Goal: Navigation & Orientation: Find specific page/section

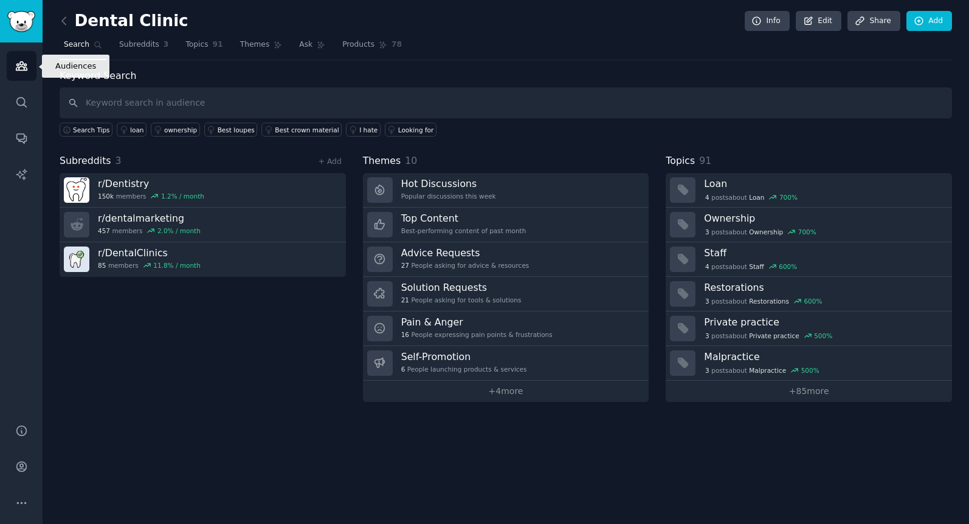
click at [22, 70] on icon "Sidebar" at bounding box center [21, 66] width 11 height 9
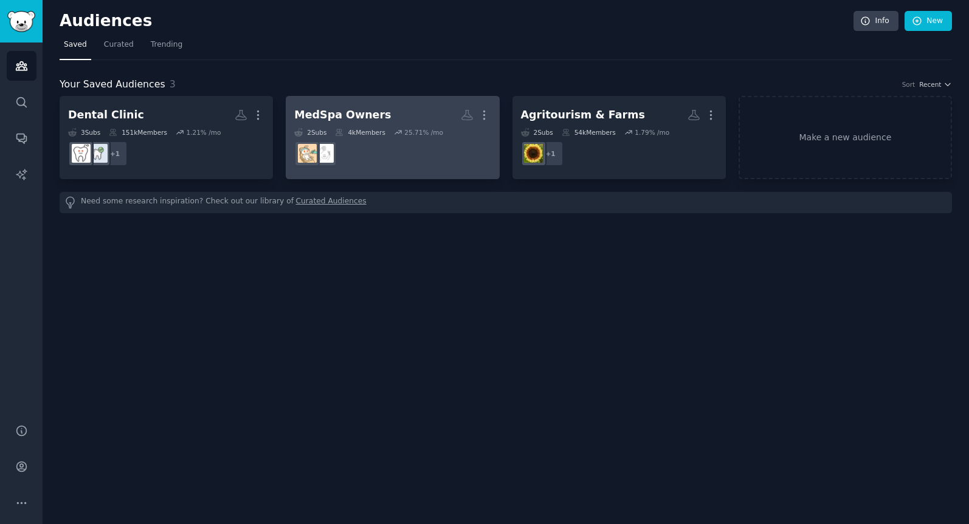
click at [418, 145] on dd "r/MedSpaGrowth" at bounding box center [392, 154] width 196 height 34
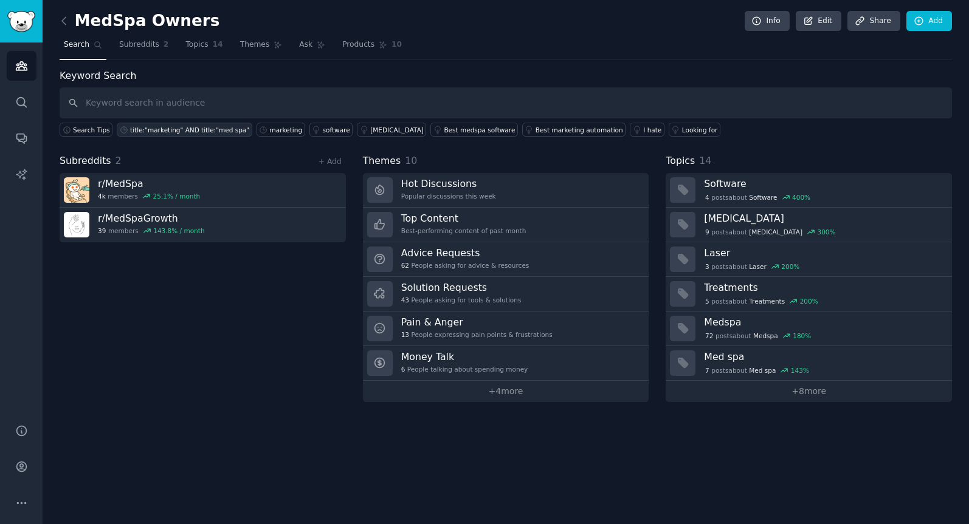
click at [163, 128] on div "title:"marketing" AND title:"med spa"" at bounding box center [189, 130] width 119 height 9
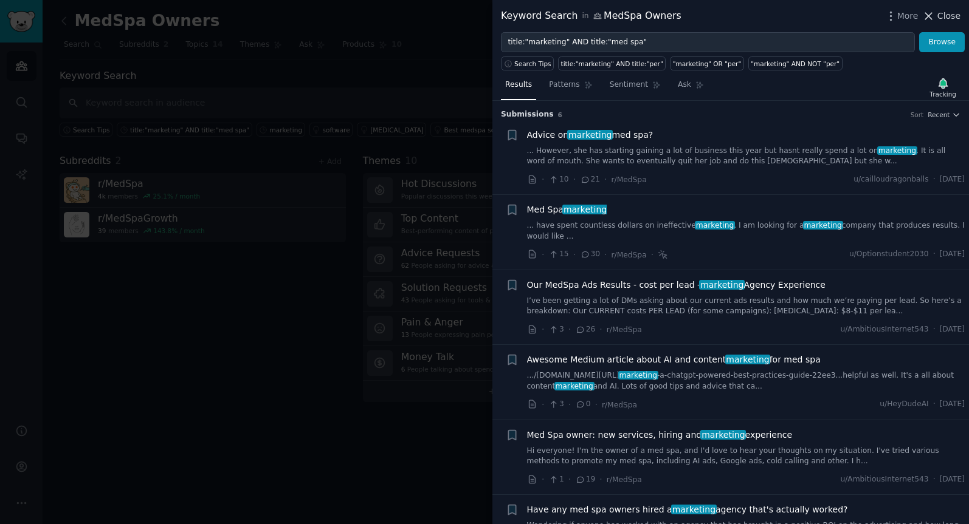
click at [946, 13] on span "Close" at bounding box center [948, 16] width 23 height 13
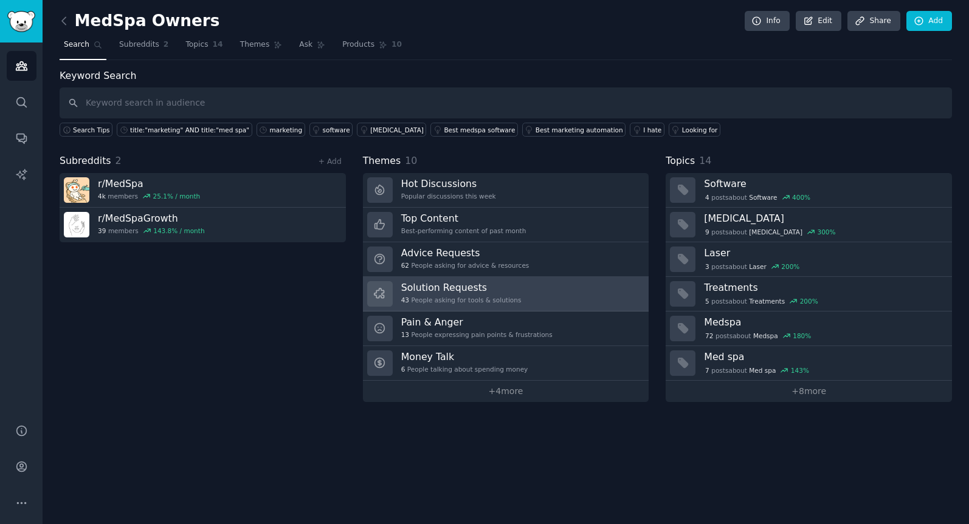
click at [482, 294] on div "Solution Requests 43 People asking for tools & solutions" at bounding box center [461, 294] width 120 height 26
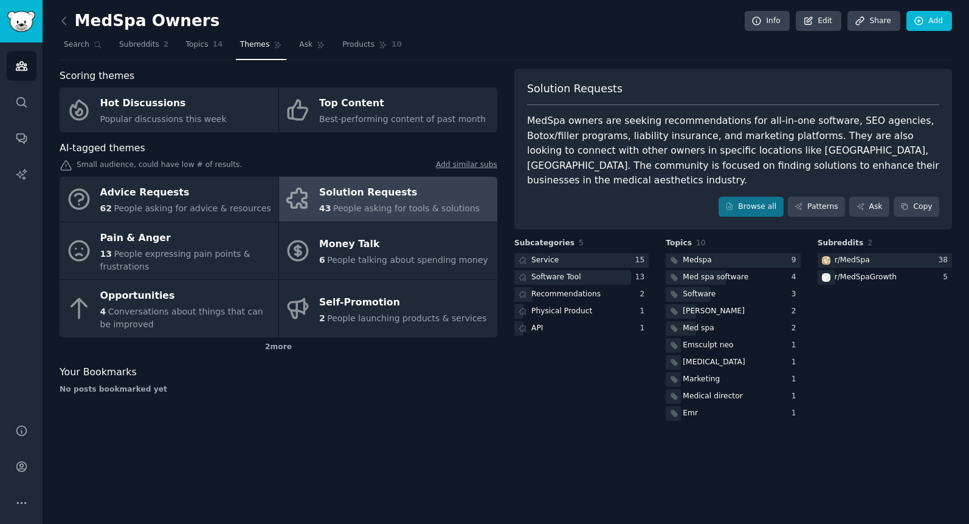
click at [383, 196] on div "Solution Requests" at bounding box center [399, 193] width 160 height 19
click at [441, 202] on div "43 People asking for tools & solutions" at bounding box center [399, 208] width 160 height 13
click at [68, 42] on span "Search" at bounding box center [77, 45] width 26 height 11
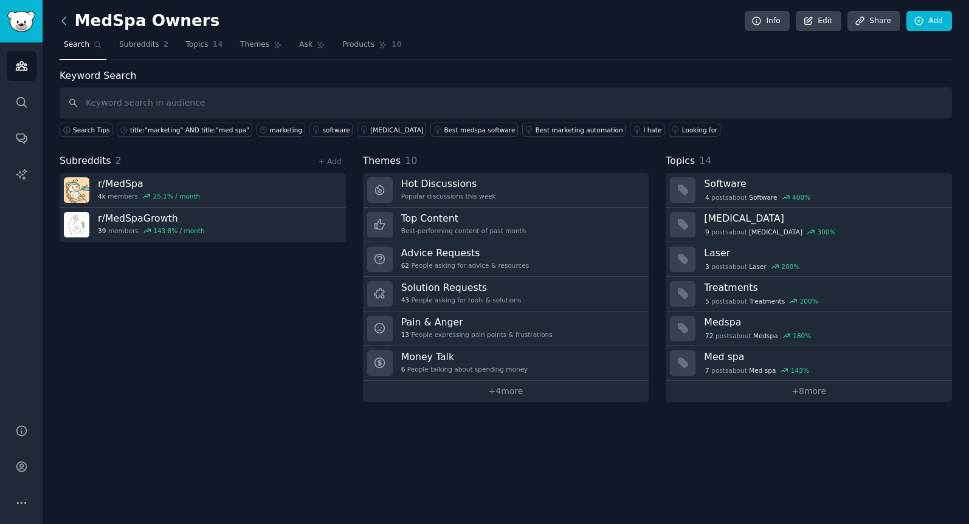
click at [67, 22] on icon at bounding box center [64, 21] width 13 height 13
